Goal: Transaction & Acquisition: Purchase product/service

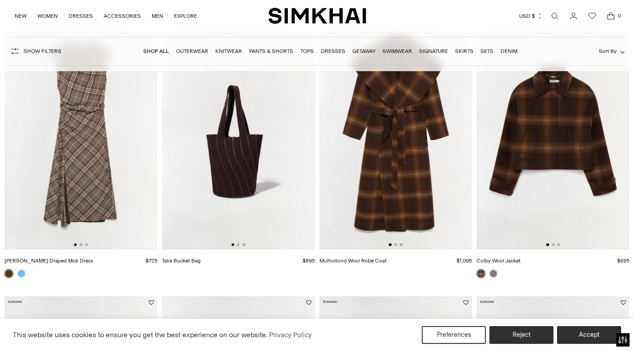
scroll to position [109, 0]
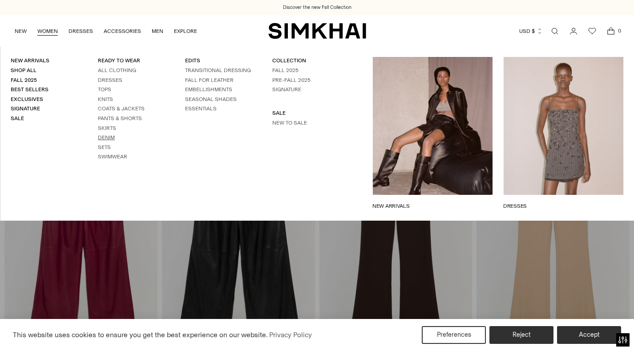
click at [108, 137] on link "Denim" at bounding box center [106, 137] width 17 height 6
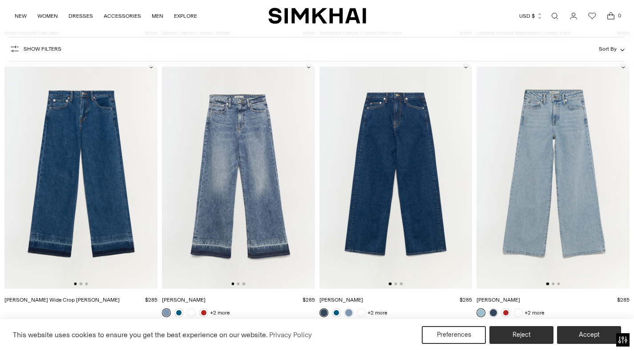
scroll to position [890, 0]
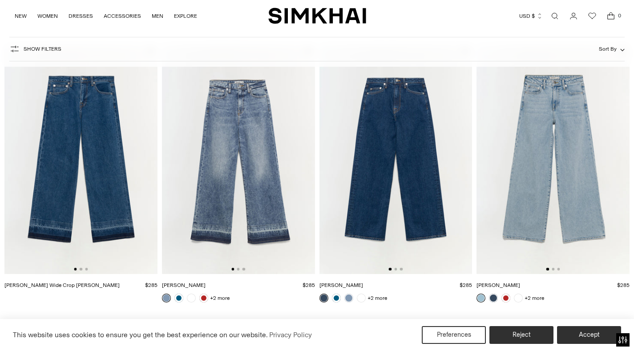
click at [444, 189] on img at bounding box center [396, 160] width 153 height 230
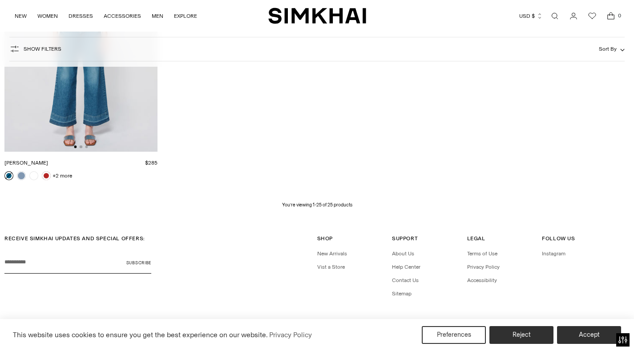
scroll to position [1851, 0]
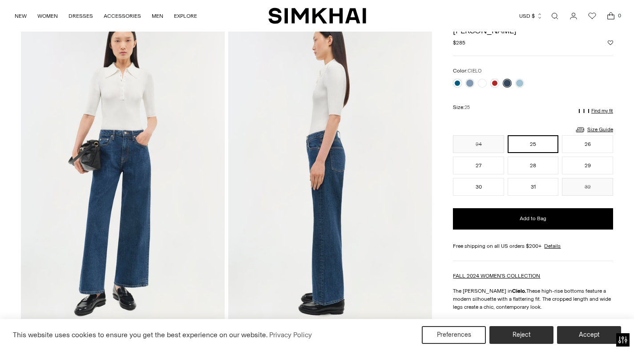
scroll to position [53, 0]
